Goal: Task Accomplishment & Management: Manage account settings

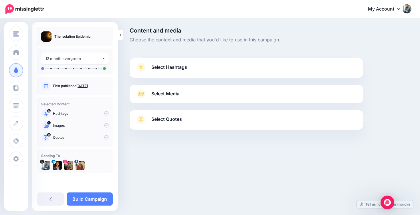
click at [158, 68] on span "Select Hashtags" at bounding box center [169, 67] width 36 height 8
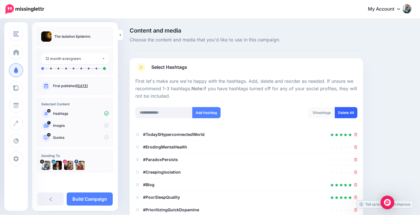
click at [346, 112] on link "Delete All" at bounding box center [346, 112] width 23 height 11
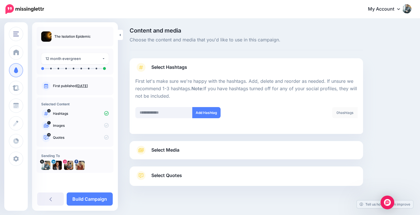
scroll to position [8, 0]
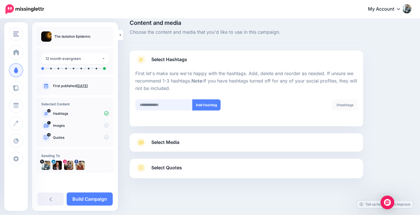
click at [156, 106] on input "text" at bounding box center [163, 105] width 57 height 11
type input "**********"
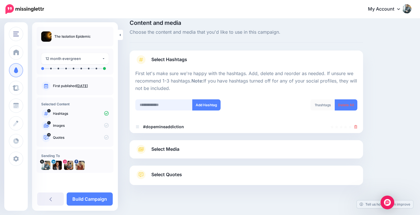
scroll to position [15, 0]
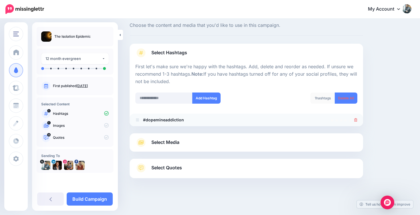
click at [357, 121] on li "#dopemineaddiction" at bounding box center [246, 120] width 233 height 13
click at [170, 98] on input "text" at bounding box center [163, 98] width 57 height 11
click at [355, 121] on icon at bounding box center [355, 119] width 3 height 3
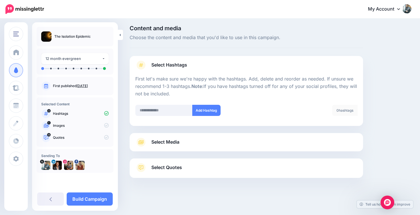
scroll to position [2, 0]
click at [151, 111] on input "text" at bounding box center [163, 110] width 57 height 11
type input "**********"
click at [156, 110] on input "text" at bounding box center [163, 110] width 57 height 11
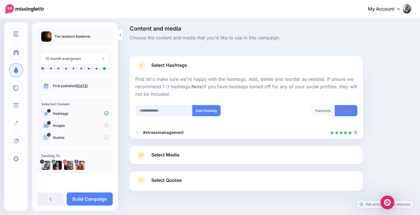
scroll to position [15, 0]
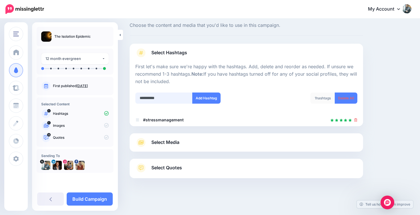
type input "**********"
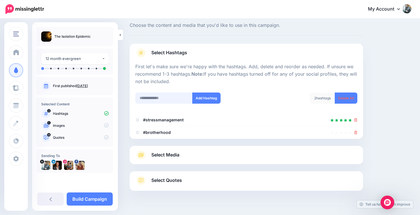
scroll to position [27, 0]
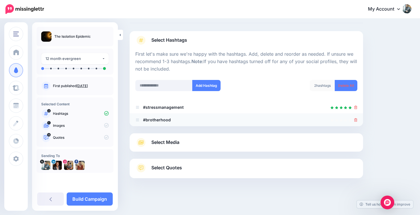
click at [357, 120] on icon at bounding box center [355, 119] width 3 height 3
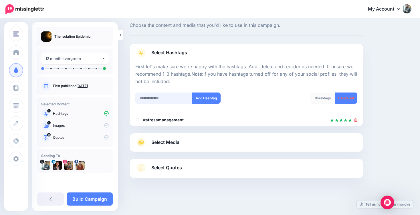
click at [151, 98] on input "text" at bounding box center [163, 98] width 57 height 11
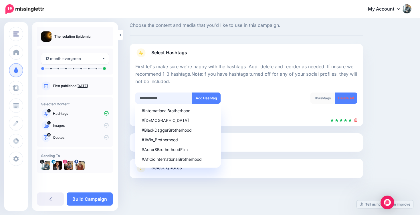
type input "**********"
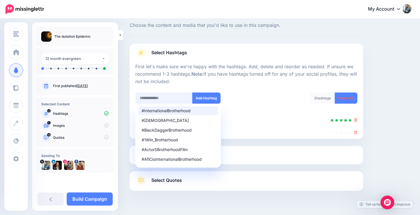
scroll to position [27, 0]
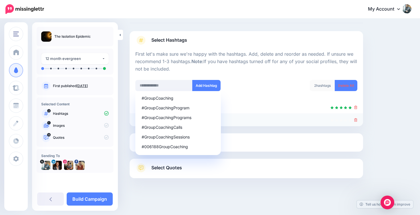
click at [356, 120] on icon at bounding box center [355, 119] width 3 height 3
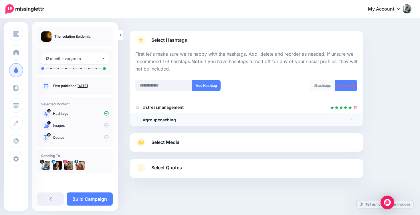
click at [381, 100] on div "Content and media Choose the content and media that you'd like to use in this c…" at bounding box center [270, 104] width 290 height 206
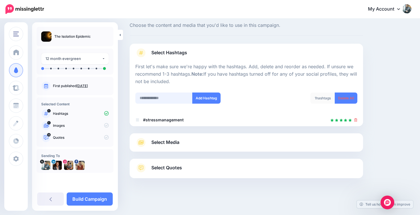
click at [171, 97] on input "text" at bounding box center [163, 98] width 57 height 11
type input "*"
type input "**********"
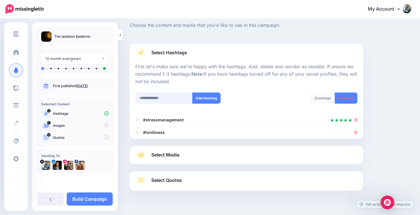
scroll to position [27, 0]
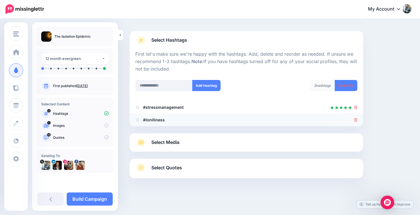
click at [356, 120] on icon at bounding box center [355, 119] width 3 height 3
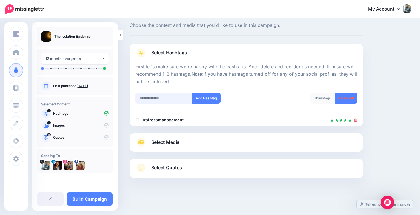
click at [164, 94] on input "text" at bounding box center [163, 98] width 57 height 11
type input "**********"
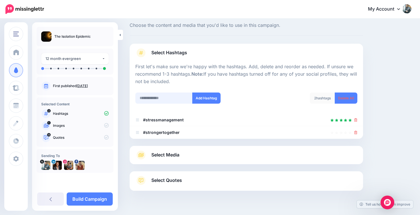
scroll to position [27, 0]
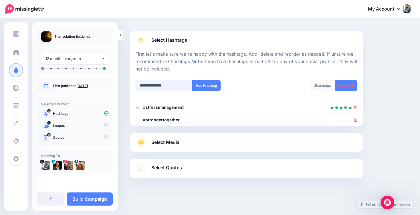
type input "**********"
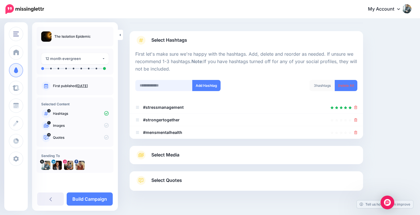
scroll to position [40, 0]
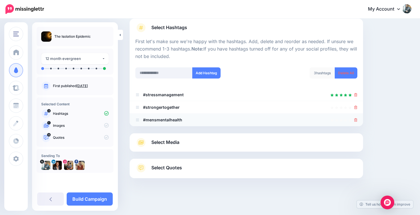
click at [355, 121] on icon at bounding box center [355, 119] width 3 height 3
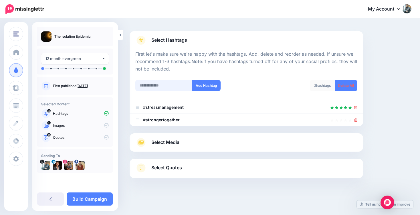
click at [153, 85] on input "text" at bounding box center [163, 85] width 57 height 11
type input "**********"
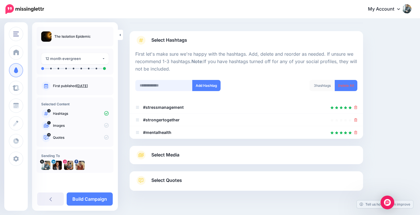
scroll to position [40, 0]
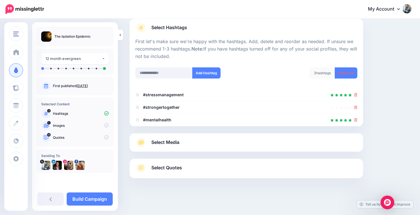
click at [152, 145] on span "Select Media" at bounding box center [165, 143] width 28 height 8
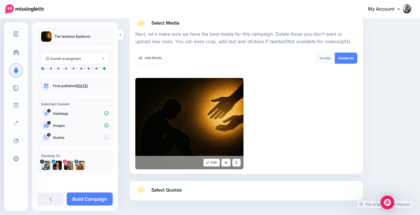
scroll to position [94, 0]
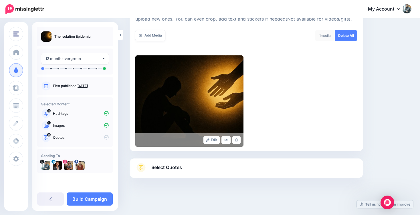
click at [166, 166] on span "Select Quotes" at bounding box center [166, 168] width 31 height 8
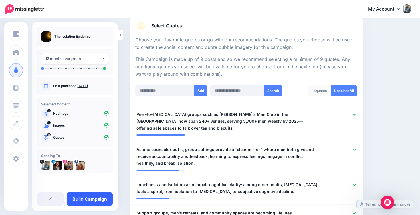
click at [100, 200] on link "Build Campaign" at bounding box center [90, 199] width 46 height 13
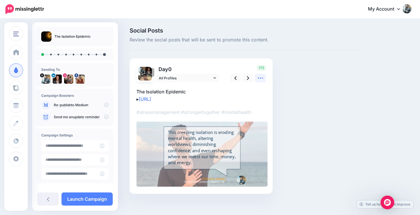
click at [261, 78] on icon at bounding box center [260, 78] width 6 height 6
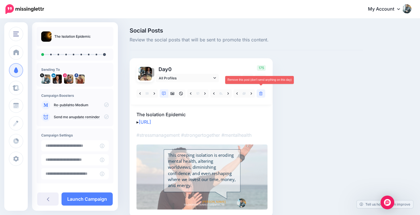
click at [261, 93] on icon at bounding box center [260, 94] width 3 height 4
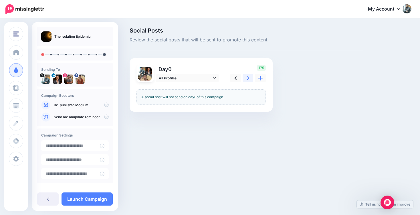
click at [248, 79] on icon at bounding box center [248, 78] width 2 height 6
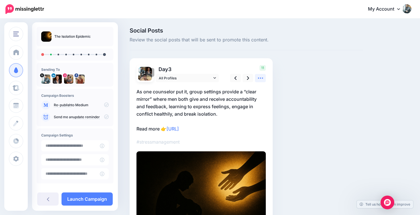
click at [259, 78] on icon at bounding box center [260, 78] width 6 height 6
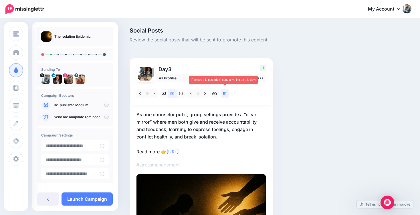
click at [226, 94] on icon at bounding box center [224, 94] width 3 height 4
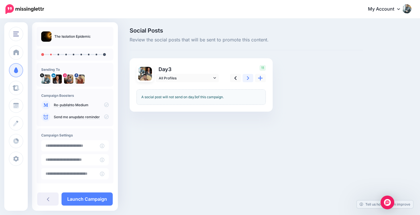
click at [248, 79] on icon at bounding box center [248, 78] width 2 height 6
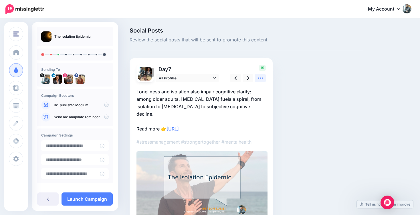
click at [260, 78] on icon at bounding box center [260, 78] width 5 height 1
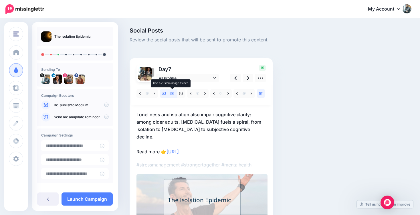
click at [173, 94] on icon at bounding box center [172, 94] width 4 height 4
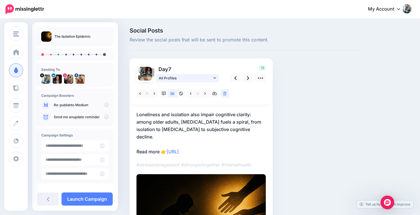
click at [215, 79] on icon at bounding box center [214, 78] width 3 height 4
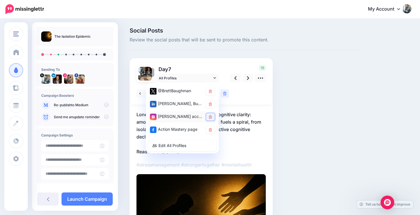
click at [210, 116] on icon at bounding box center [210, 117] width 3 height 3
click at [210, 128] on icon at bounding box center [210, 129] width 3 height 3
click at [248, 81] on icon at bounding box center [248, 78] width 2 height 6
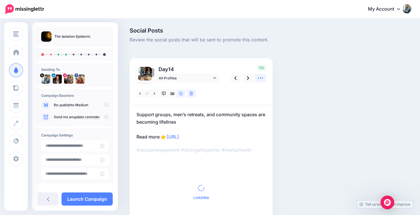
click at [261, 78] on icon at bounding box center [260, 78] width 6 height 6
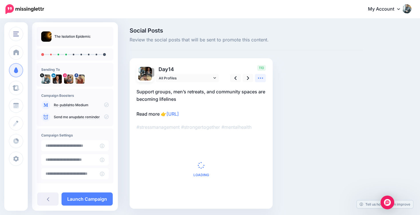
click at [261, 78] on icon at bounding box center [260, 78] width 6 height 6
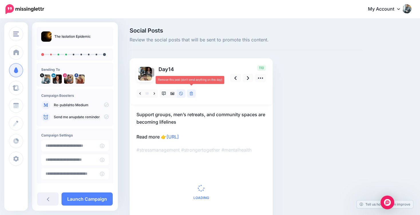
click at [192, 95] on icon at bounding box center [191, 94] width 3 height 4
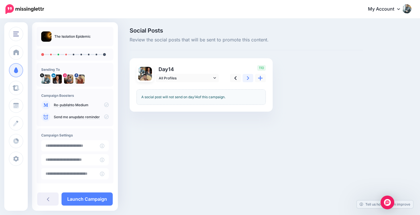
click at [246, 79] on link at bounding box center [247, 78] width 11 height 8
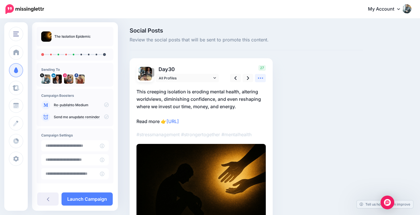
click at [259, 79] on icon at bounding box center [260, 78] width 6 height 6
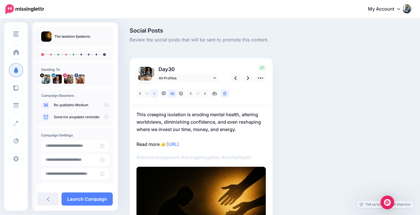
click at [154, 95] on icon at bounding box center [154, 94] width 1 height 4
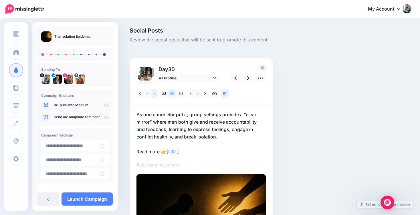
click at [154, 95] on icon at bounding box center [154, 94] width 1 height 4
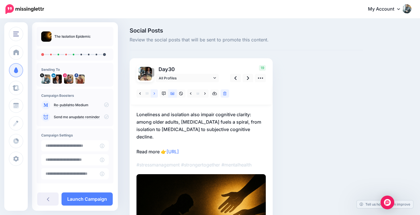
click at [154, 95] on icon at bounding box center [154, 94] width 1 height 4
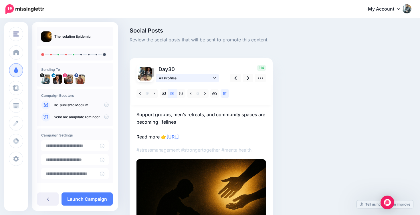
click at [215, 78] on icon at bounding box center [214, 78] width 3 height 4
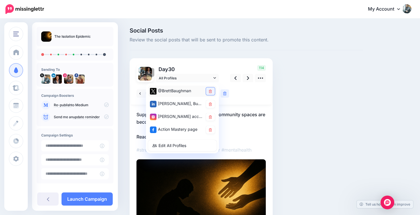
click at [211, 92] on icon at bounding box center [210, 91] width 3 height 3
click at [210, 116] on icon at bounding box center [210, 117] width 3 height 3
click at [281, 108] on div "Social Posts Review the social posts that will be sent to promote this content.…" at bounding box center [246, 149] width 242 height 242
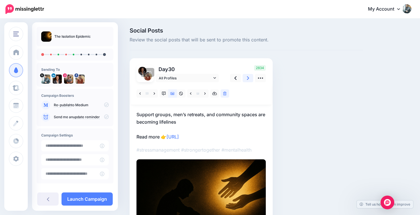
click at [249, 80] on link at bounding box center [247, 78] width 11 height 8
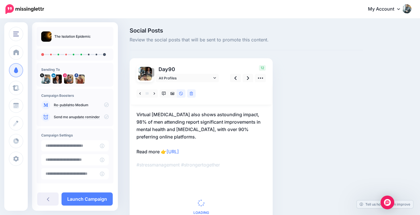
click at [194, 95] on link at bounding box center [191, 93] width 9 height 8
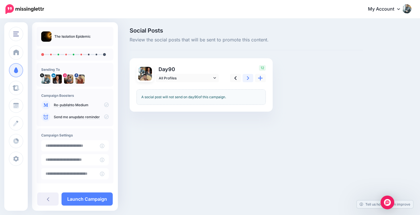
click at [248, 80] on icon at bounding box center [248, 78] width 2 height 6
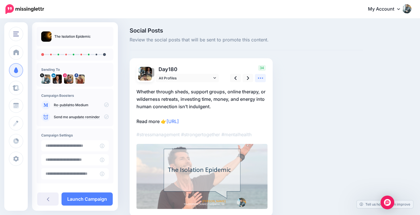
click at [258, 79] on icon at bounding box center [260, 78] width 6 height 6
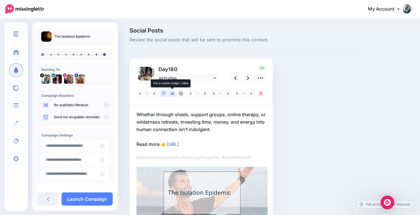
click at [173, 94] on icon at bounding box center [172, 93] width 4 height 3
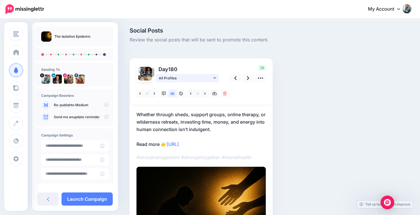
click at [217, 79] on link "All Profiles" at bounding box center [187, 78] width 63 height 8
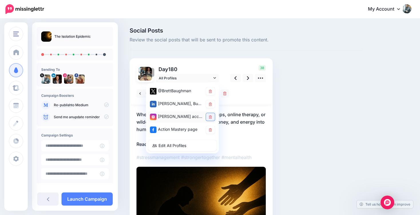
click at [211, 117] on icon at bounding box center [210, 117] width 3 height 3
click at [210, 132] on icon at bounding box center [210, 129] width 3 height 3
click at [210, 105] on icon at bounding box center [210, 104] width 3 height 3
click at [250, 92] on div at bounding box center [201, 93] width 141 height 23
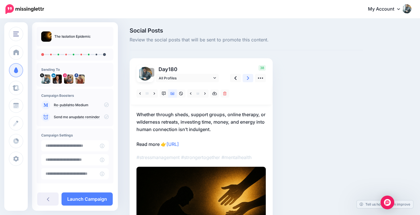
click at [249, 79] on link at bounding box center [247, 78] width 11 height 8
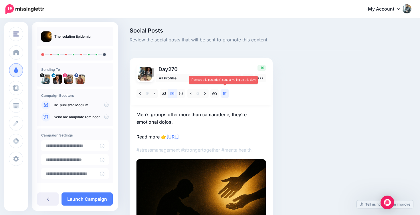
click at [224, 93] on icon at bounding box center [224, 94] width 3 height 4
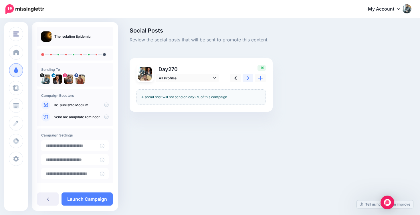
click at [247, 80] on icon at bounding box center [248, 78] width 2 height 6
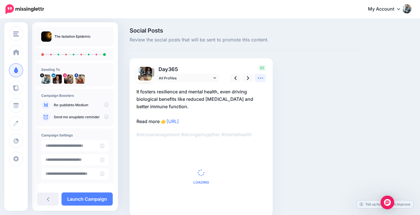
click at [263, 76] on icon at bounding box center [260, 78] width 6 height 6
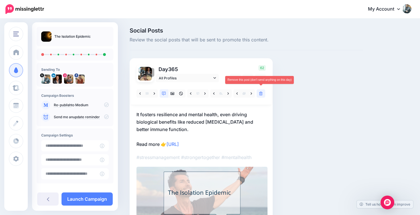
click at [260, 95] on icon at bounding box center [260, 94] width 3 height 4
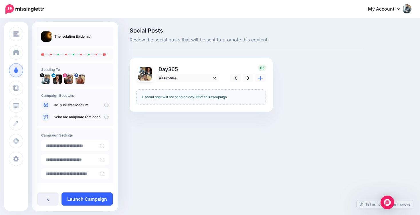
click at [91, 196] on link "Launch Campaign" at bounding box center [86, 199] width 51 height 13
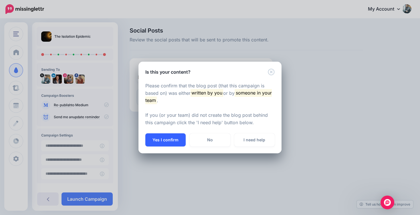
click at [159, 139] on button "Yes I confirm" at bounding box center [165, 140] width 40 height 13
